Goal: Task Accomplishment & Management: Manage account settings

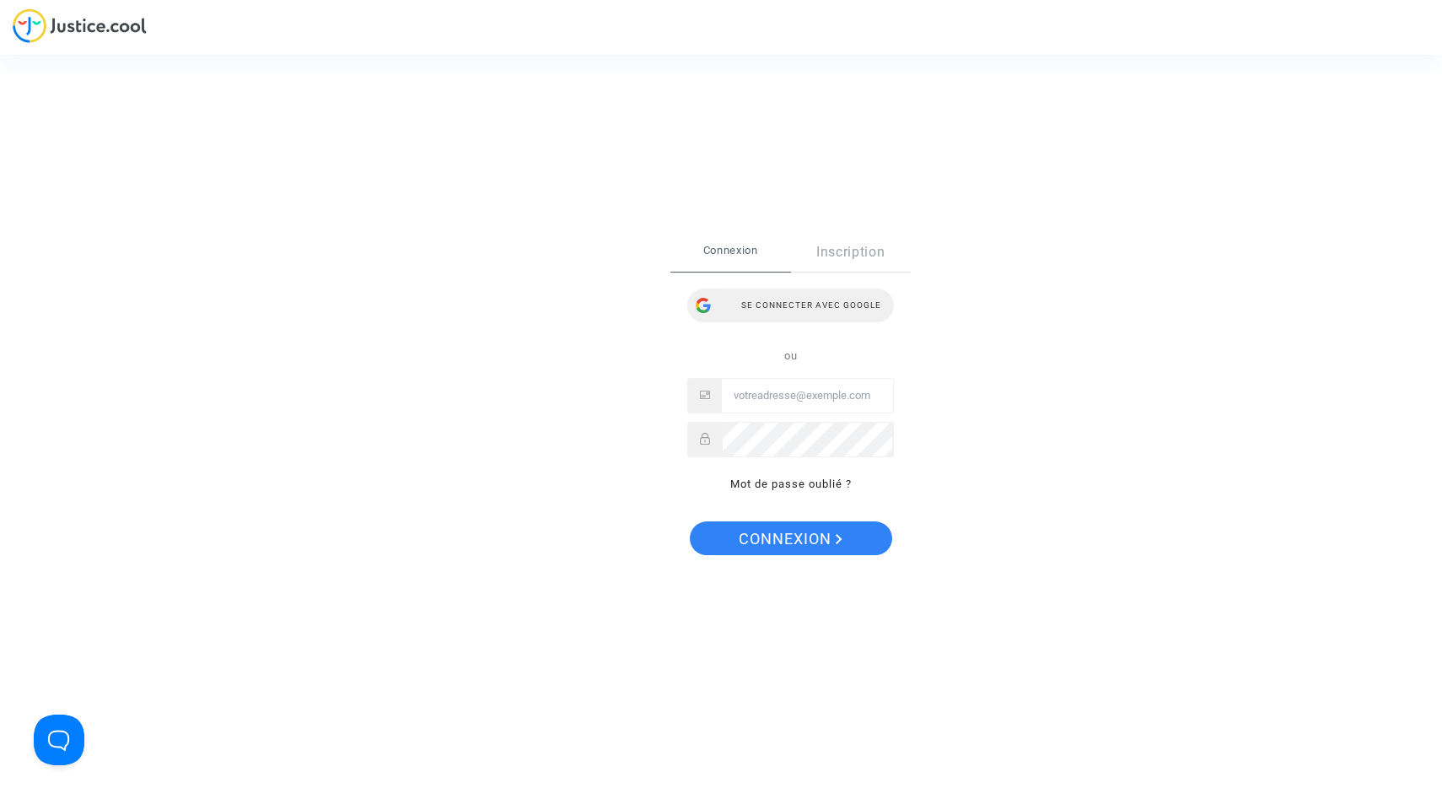
click at [806, 297] on div "Se connecter avec Google" at bounding box center [790, 305] width 207 height 34
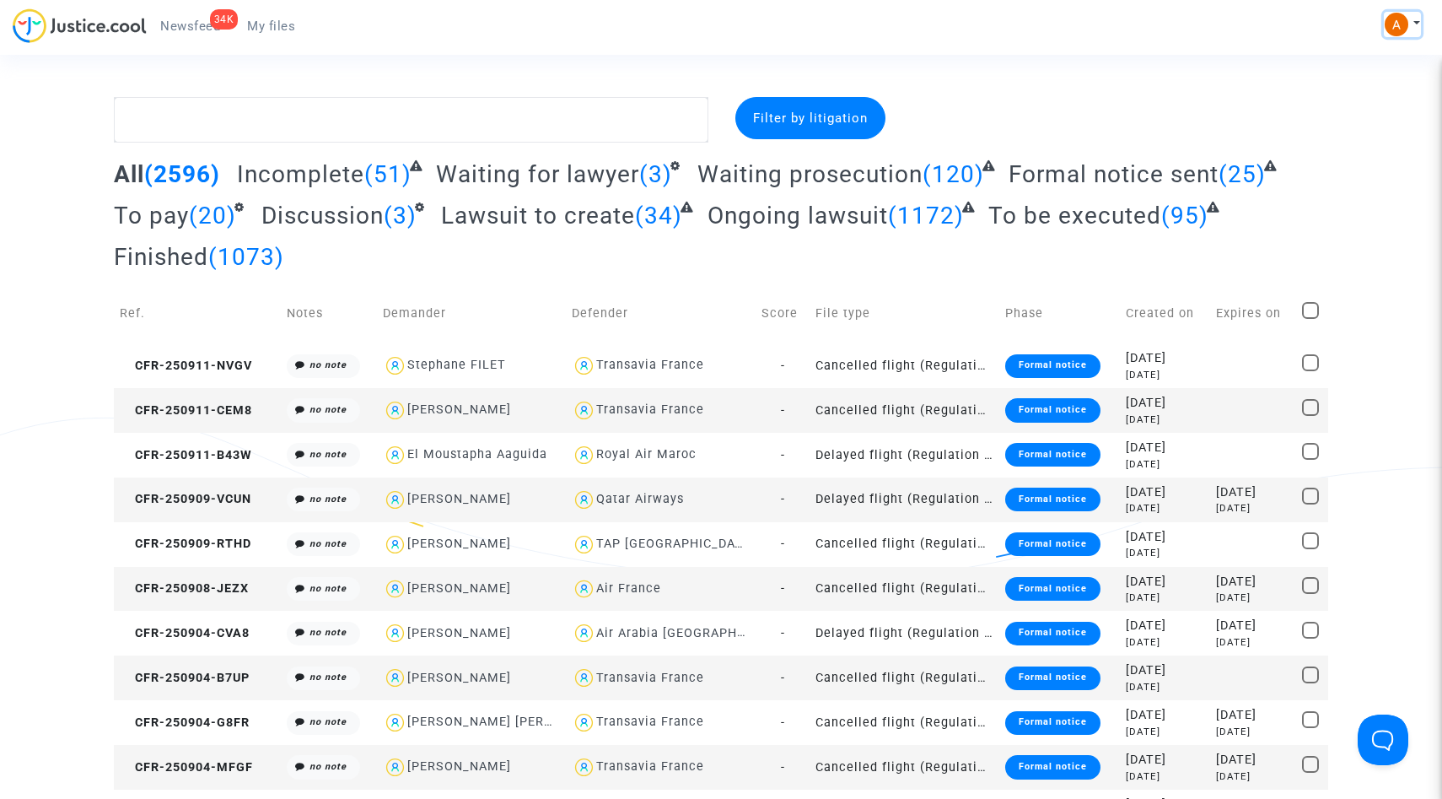
click at [1395, 24] on img at bounding box center [1397, 25] width 24 height 24
click at [1339, 88] on link "Settings" at bounding box center [1353, 86] width 133 height 27
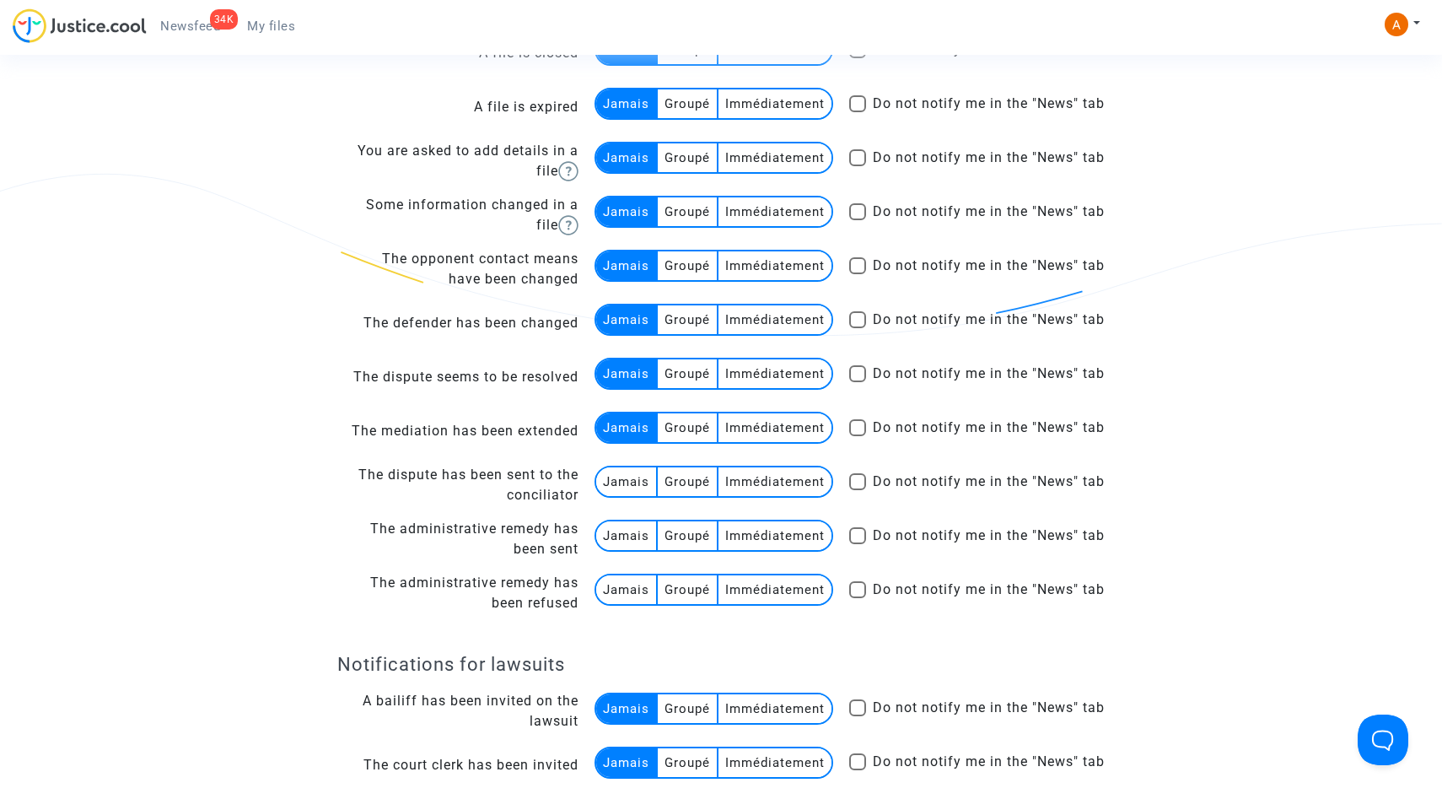
scroll to position [1851, 0]
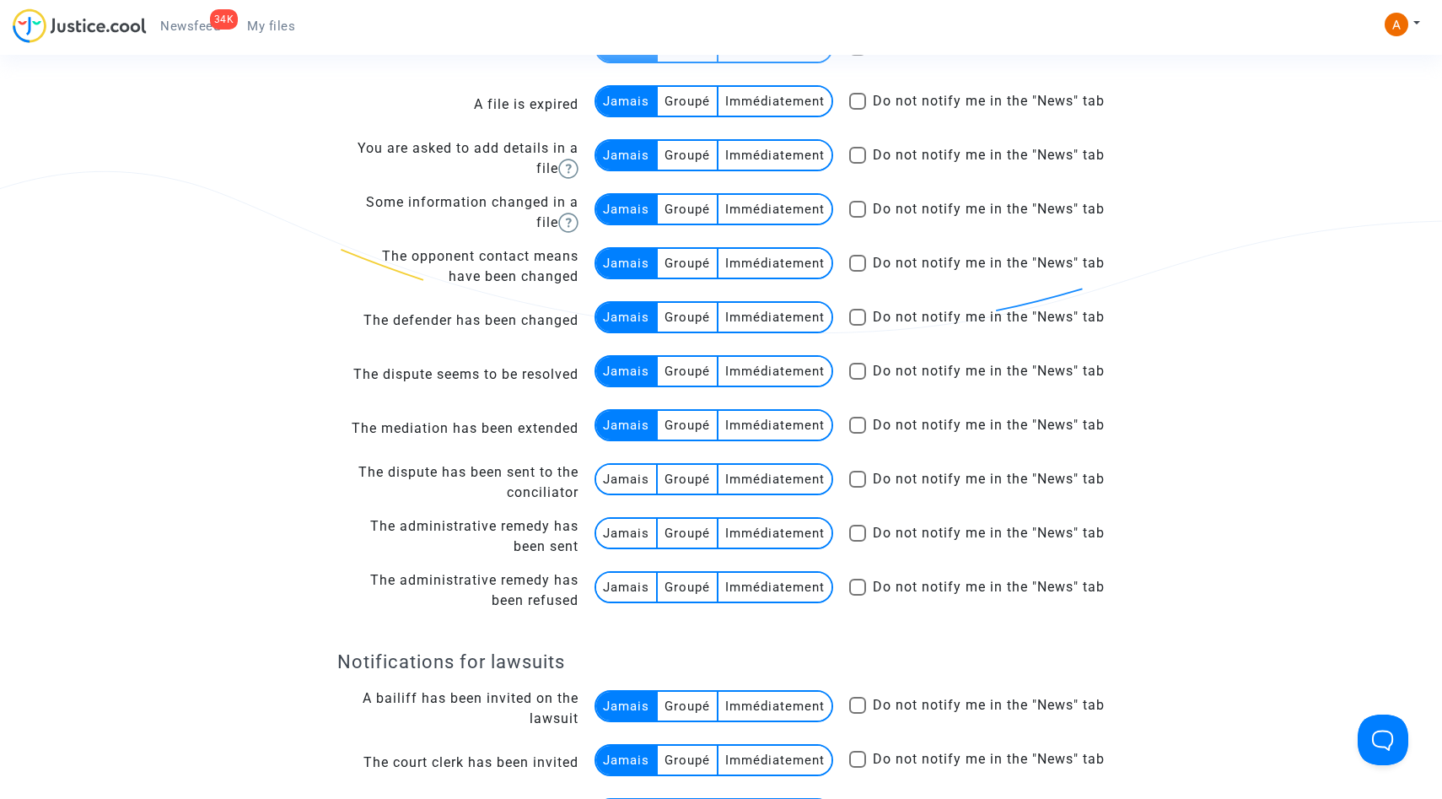
click at [633, 487] on multi-toggle-item "Jamais" at bounding box center [627, 479] width 62 height 29
click at [625, 537] on multi-toggle-item "Jamais" at bounding box center [627, 533] width 62 height 29
click at [623, 596] on multi-toggle-item "Jamais" at bounding box center [627, 587] width 62 height 29
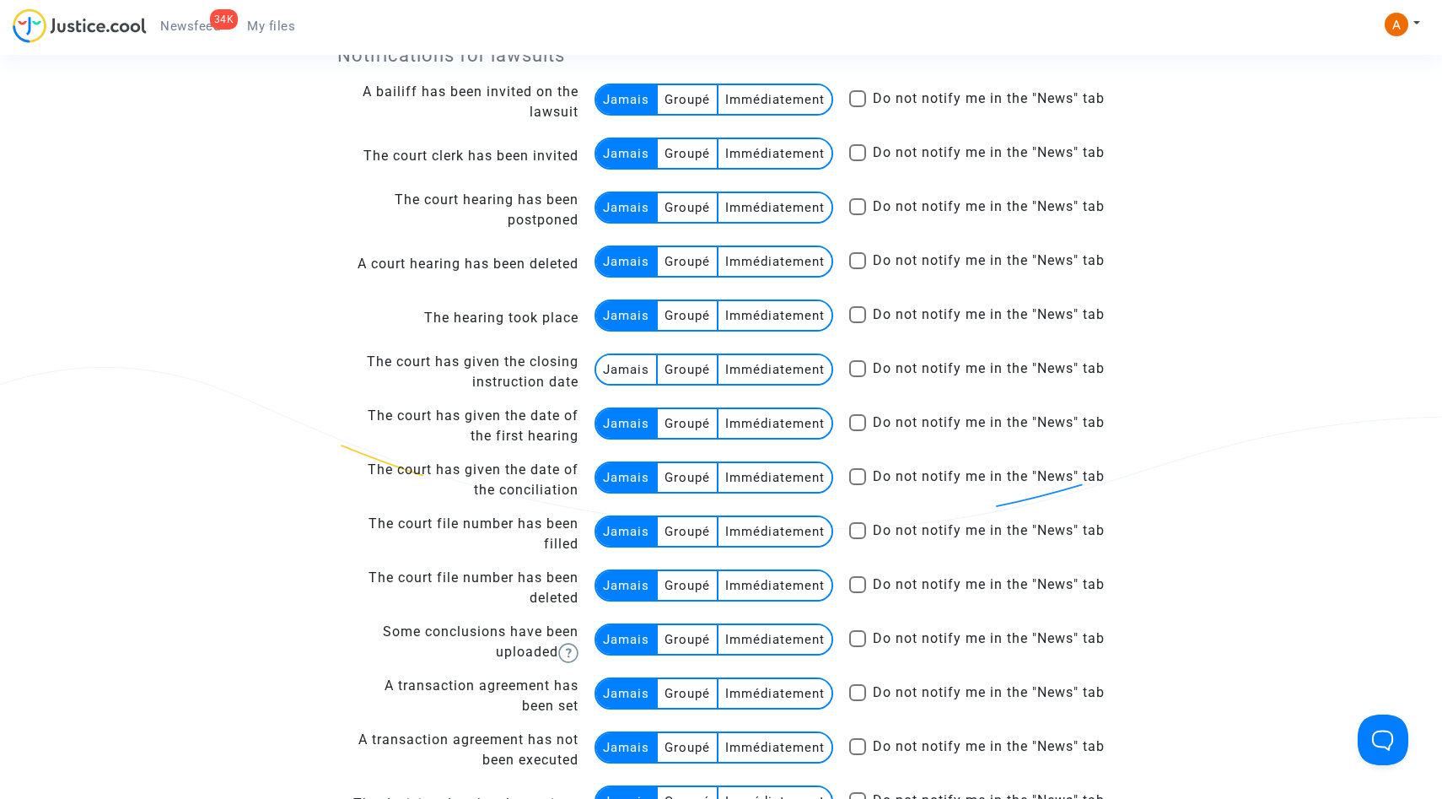
scroll to position [2472, 0]
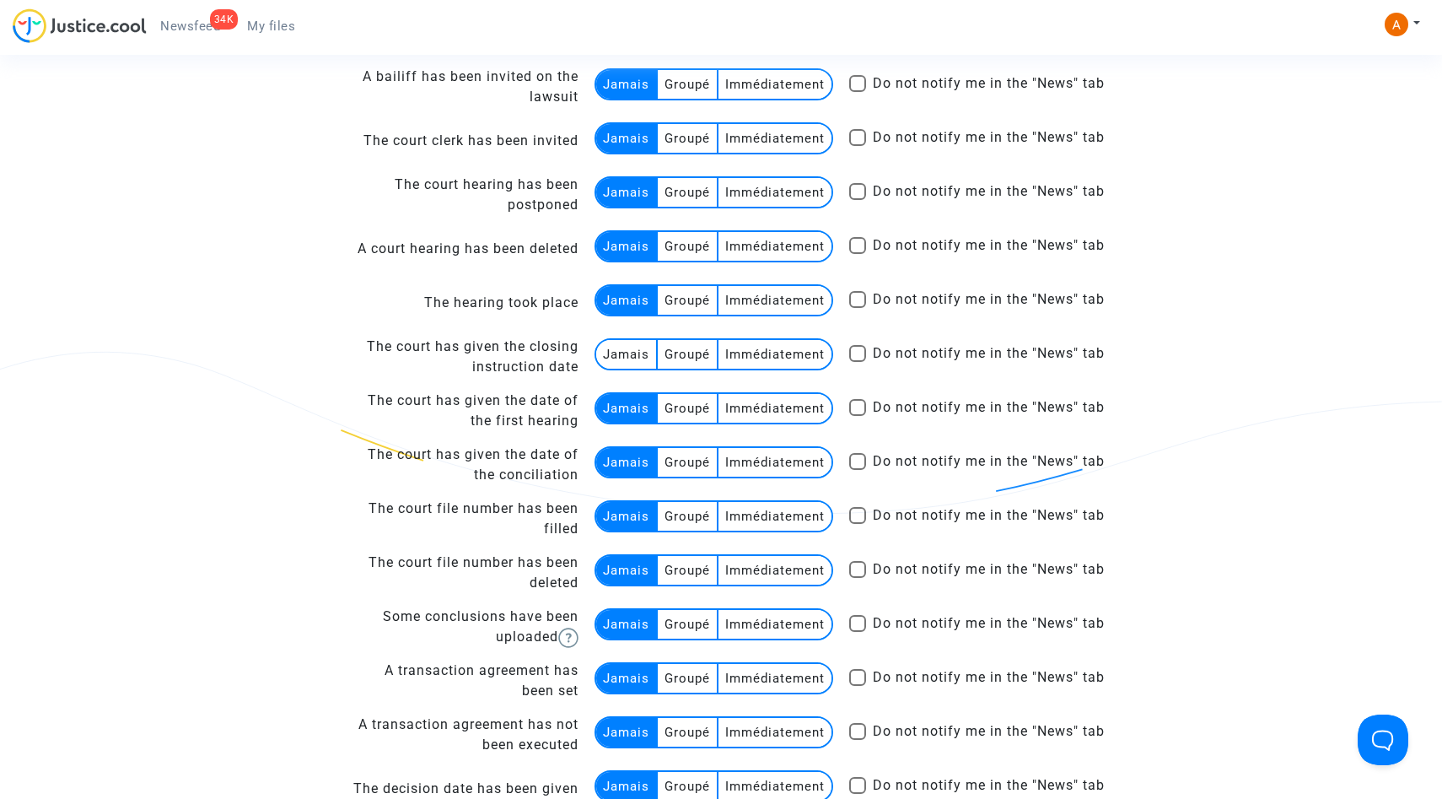
click at [631, 352] on multi-toggle-item "Jamais" at bounding box center [627, 354] width 62 height 29
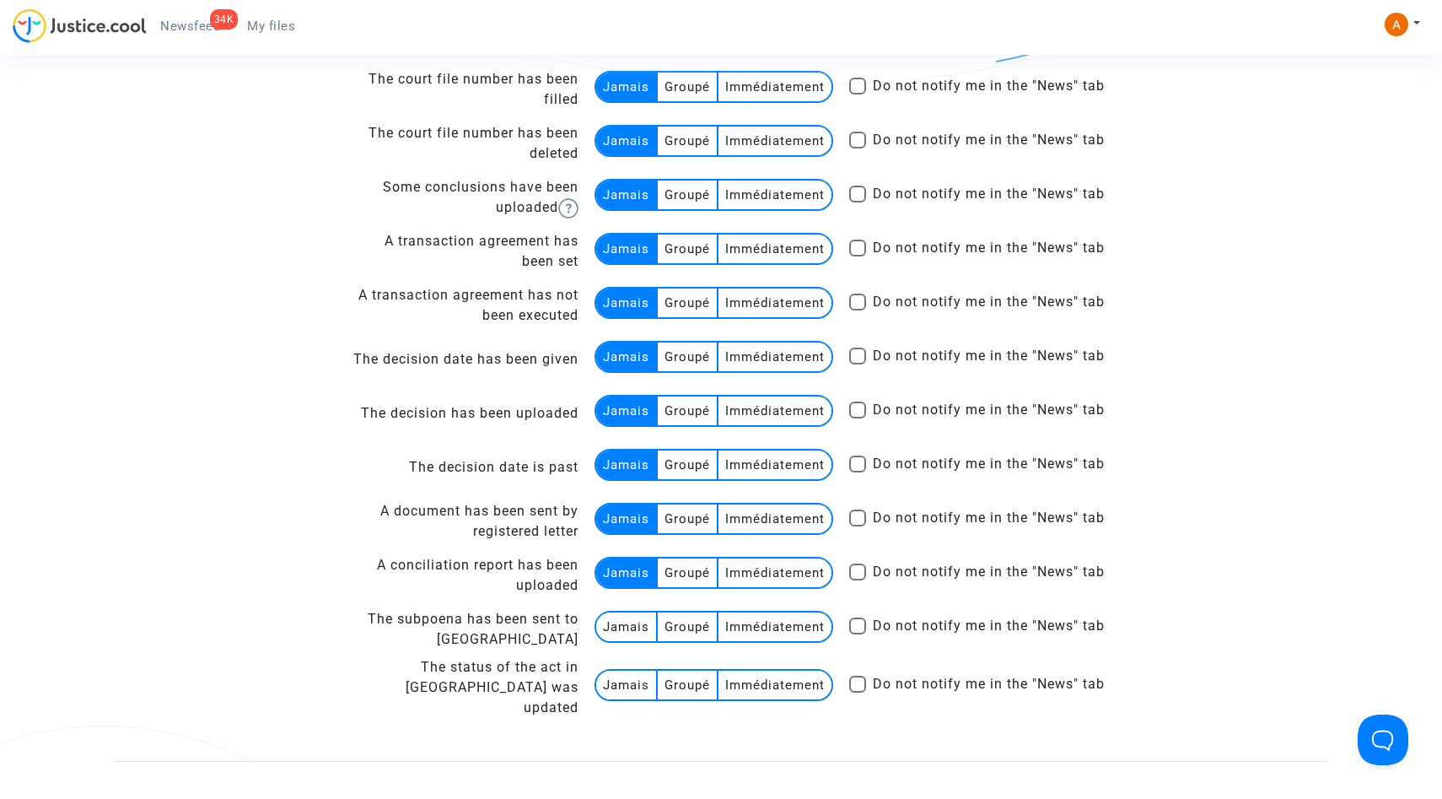
scroll to position [3313, 0]
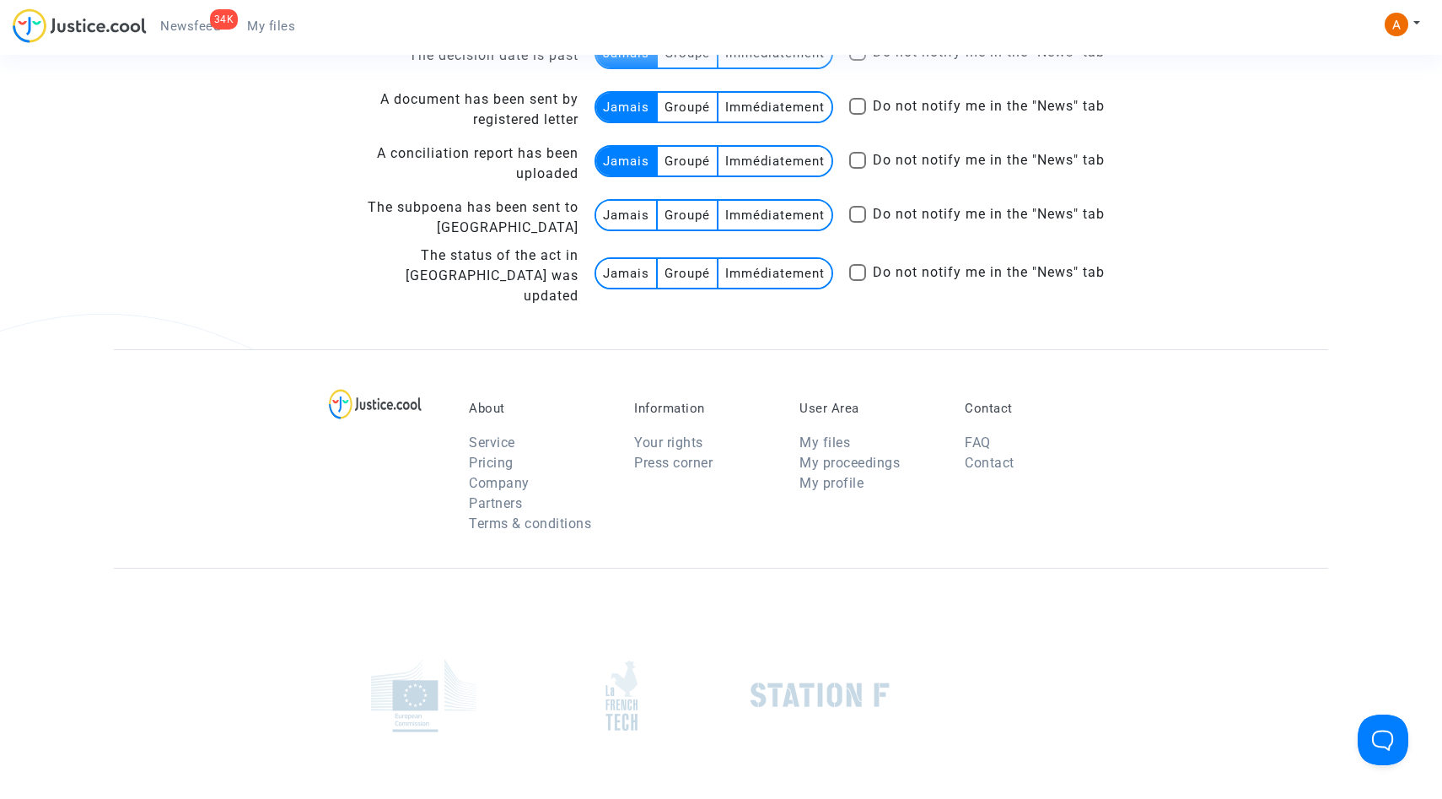
click at [614, 217] on multi-toggle-item "Jamais" at bounding box center [627, 215] width 62 height 29
click at [633, 277] on multi-toggle-item "Jamais" at bounding box center [627, 273] width 62 height 29
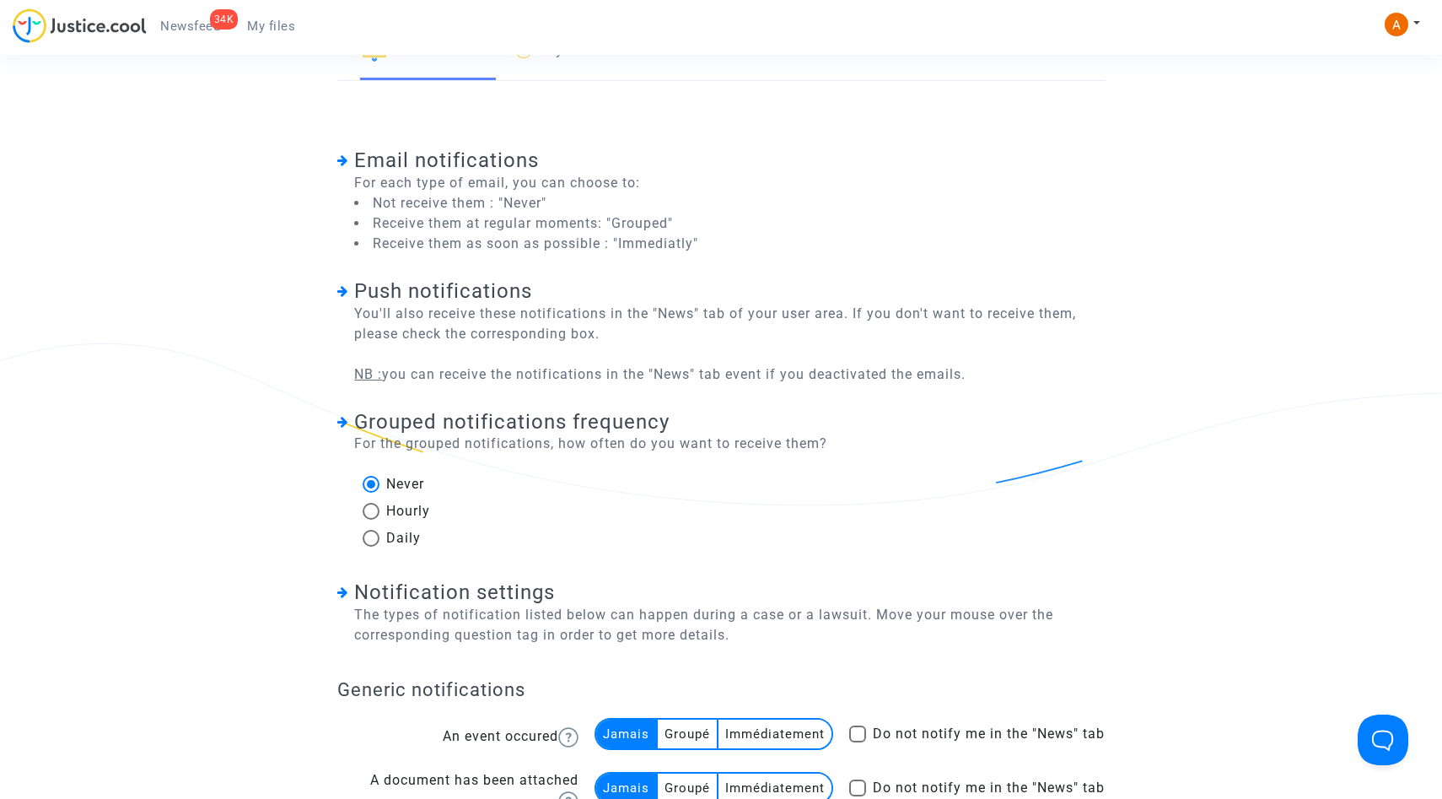
scroll to position [0, 0]
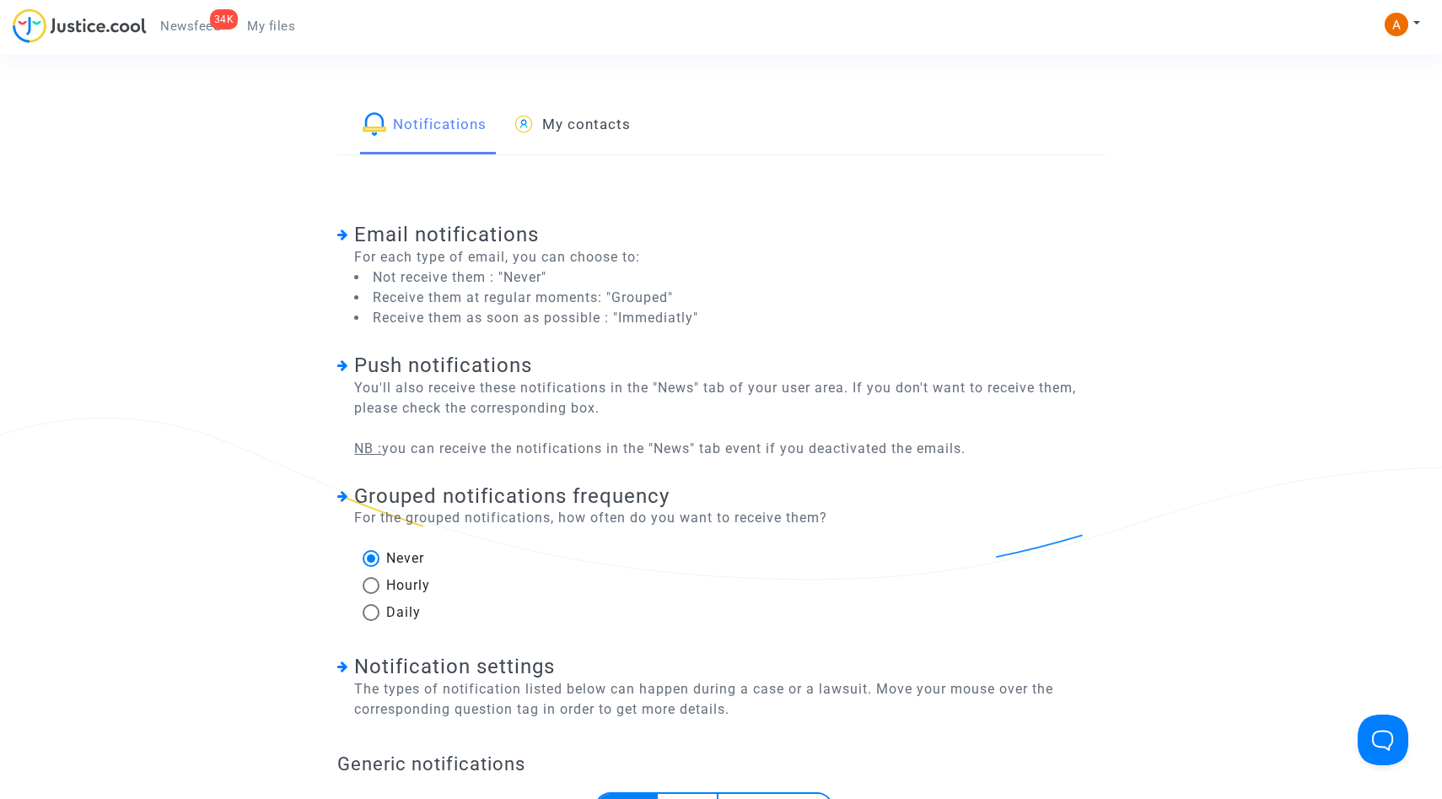
click at [947, 282] on div "Email notifications For each type of email, you can choose to: Not receive them…" at bounding box center [721, 262] width 768 height 131
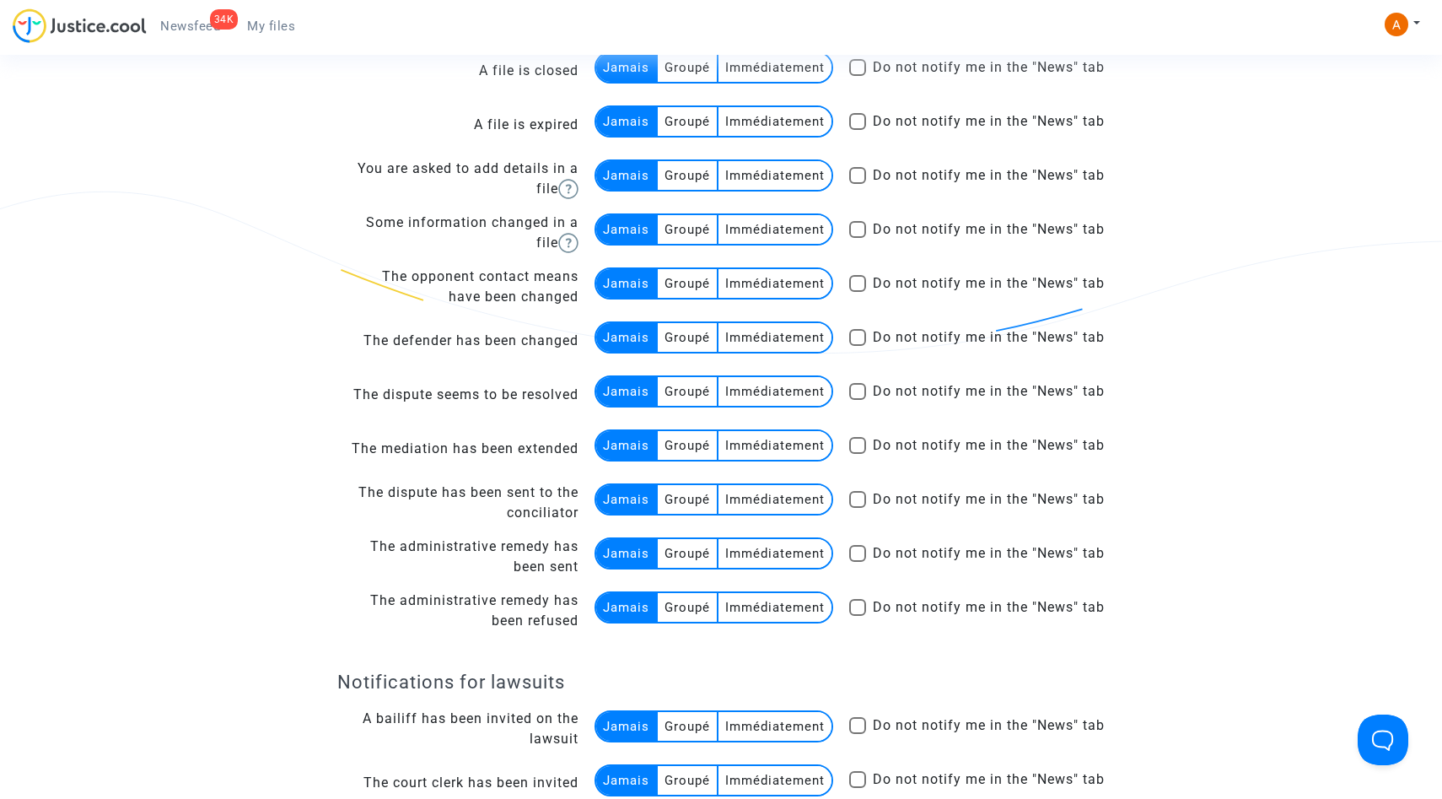
scroll to position [1964, 0]
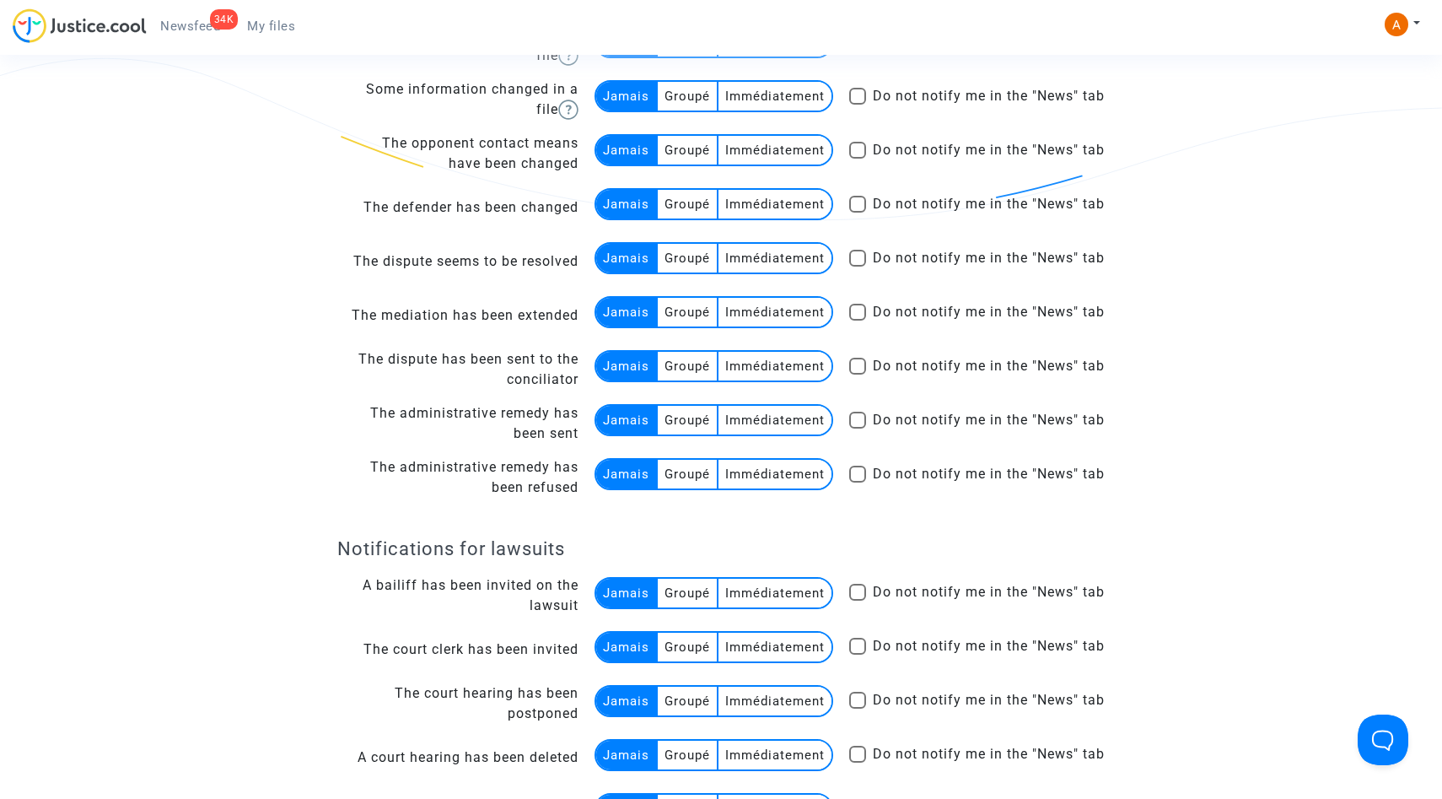
click at [1083, 173] on td "Do not notify me in the "News" tab" at bounding box center [971, 154] width 270 height 54
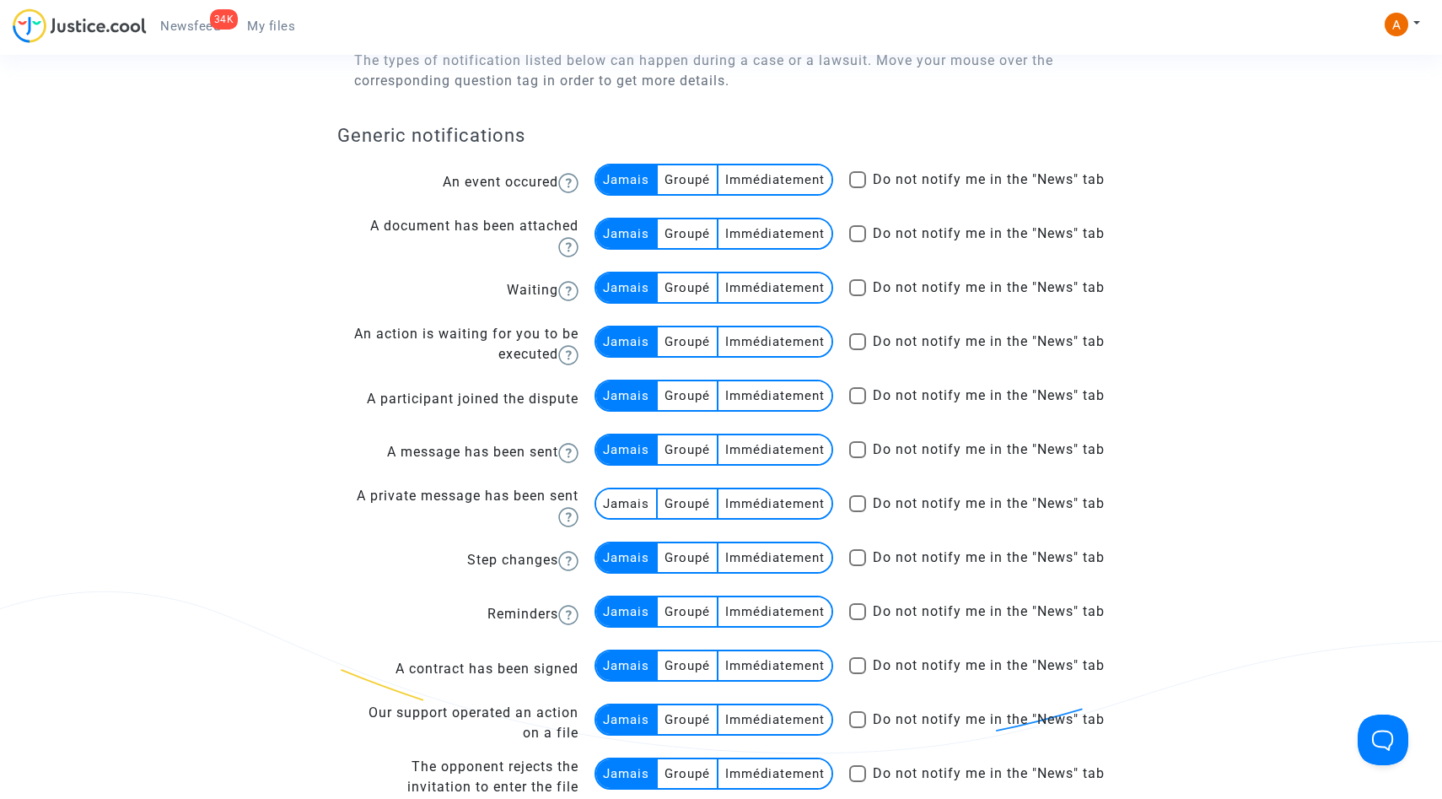
scroll to position [0, 0]
